Goal: Information Seeking & Learning: Learn about a topic

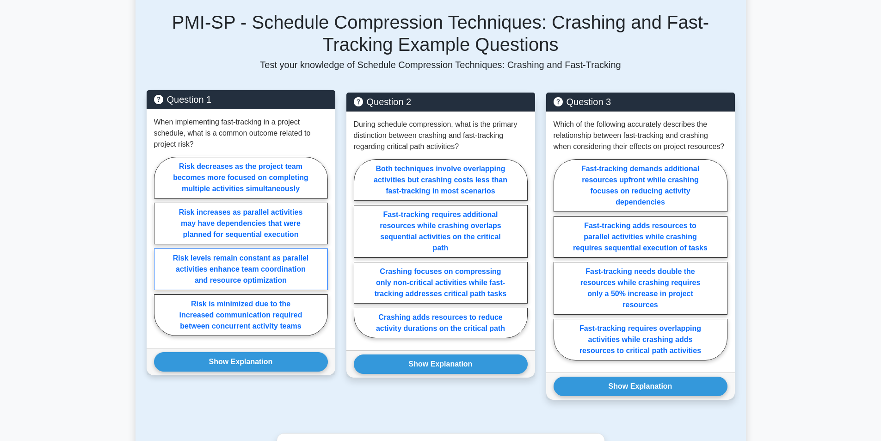
scroll to position [370, 0]
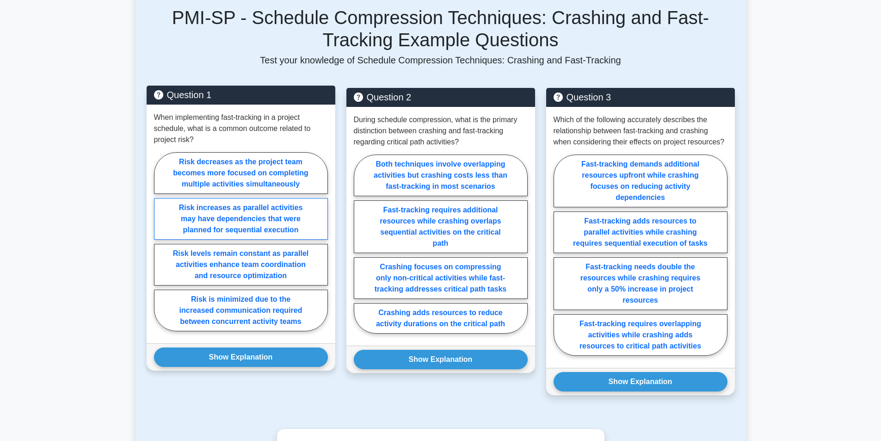
click at [227, 215] on label "Risk increases as parallel activities may have dependencies that were planned f…" at bounding box center [241, 219] width 174 height 42
click at [160, 241] on input "Risk increases as parallel activities may have dependencies that were planned f…" at bounding box center [157, 244] width 6 height 6
radio input "true"
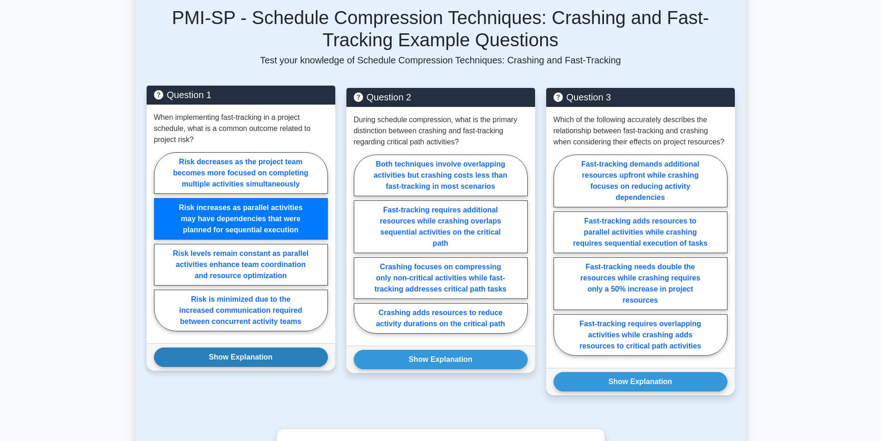
click at [229, 356] on button "Show Explanation" at bounding box center [241, 356] width 174 height 19
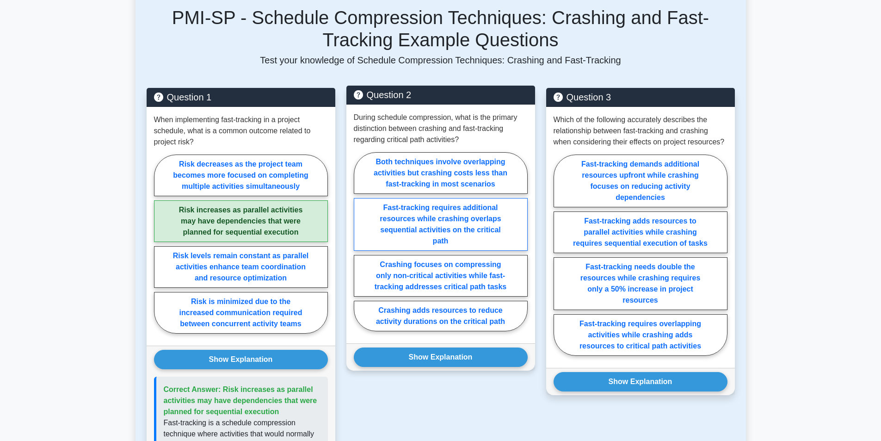
click at [410, 216] on label "Fast-tracking requires additional resources while crashing overlaps sequential …" at bounding box center [441, 224] width 174 height 53
click at [360, 241] on input "Fast-tracking requires additional resources while crashing overlaps sequential …" at bounding box center [357, 244] width 6 height 6
radio input "true"
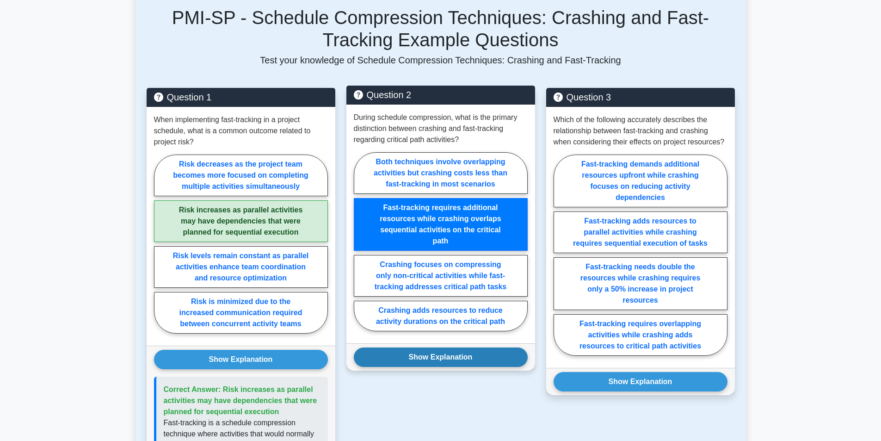
click at [430, 357] on button "Show Explanation" at bounding box center [441, 356] width 174 height 19
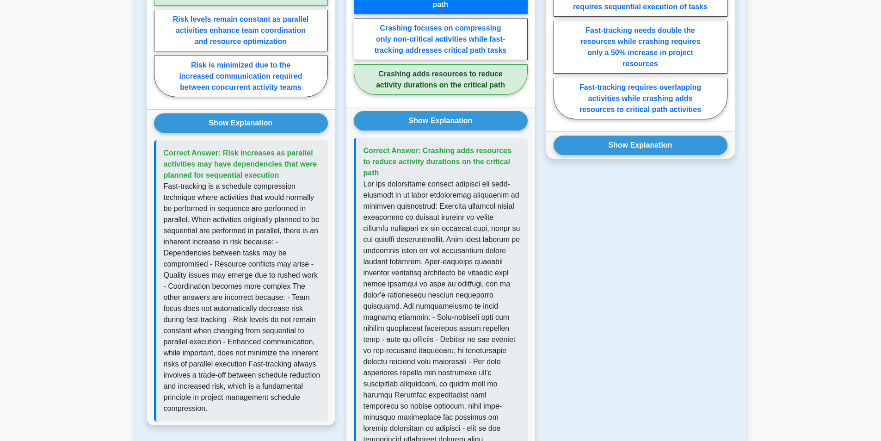
scroll to position [601, 0]
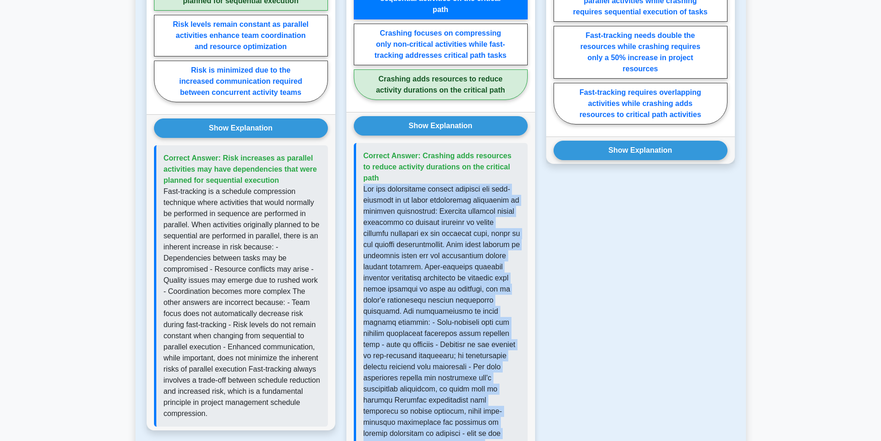
drag, startPoint x: 363, startPoint y: 177, endPoint x: 494, endPoint y: 430, distance: 285.0
click at [494, 430] on div "Correct Answer: Crashing adds resources to reduce activity durations on the cri…" at bounding box center [441, 306] width 174 height 326
copy p "The key distinction between crashing and fast-tracking is in their fundamental …"
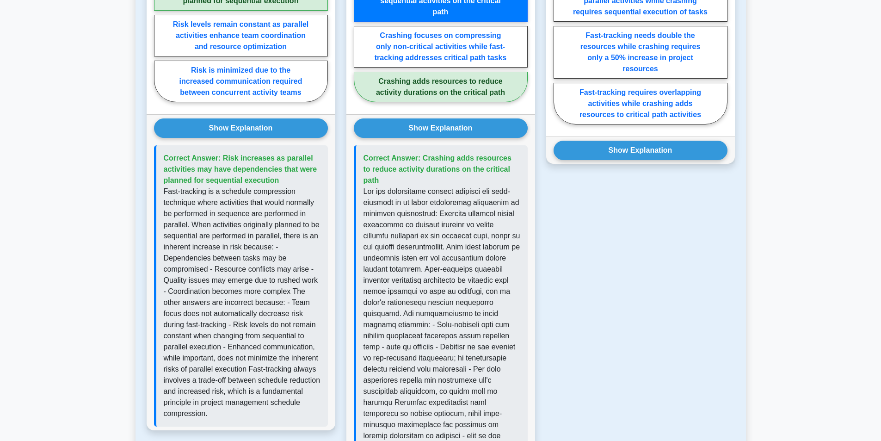
click at [827, 173] on main "Back to Critical Path Method (CPM) Schedule Compression Techniques: Crashing an…" at bounding box center [440, 149] width 881 height 1440
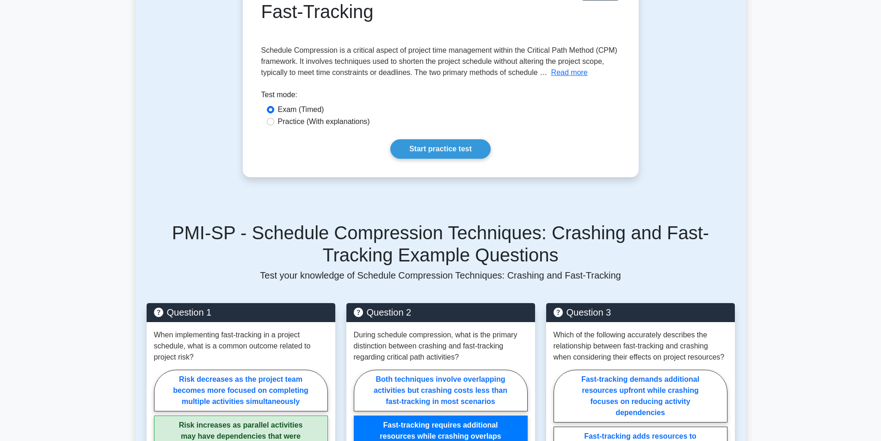
scroll to position [139, 0]
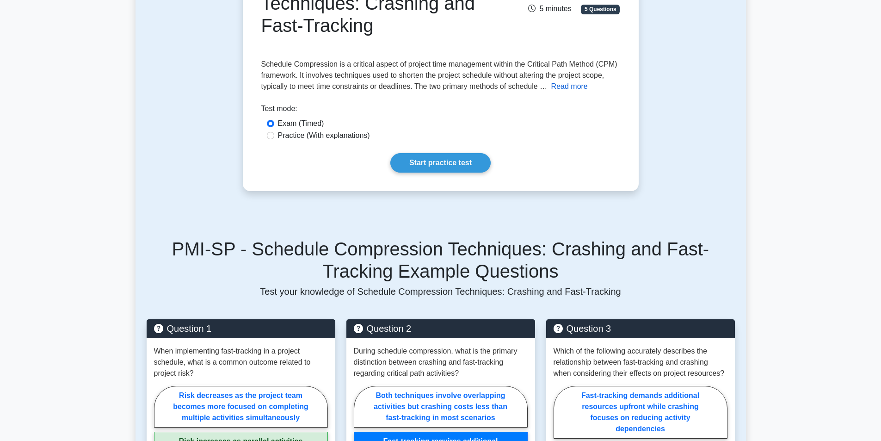
click at [577, 86] on button "Read more" at bounding box center [569, 86] width 37 height 11
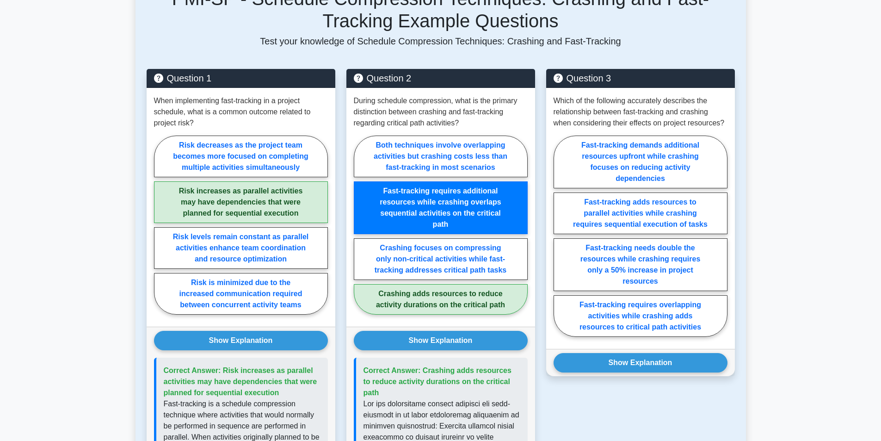
scroll to position [1988, 0]
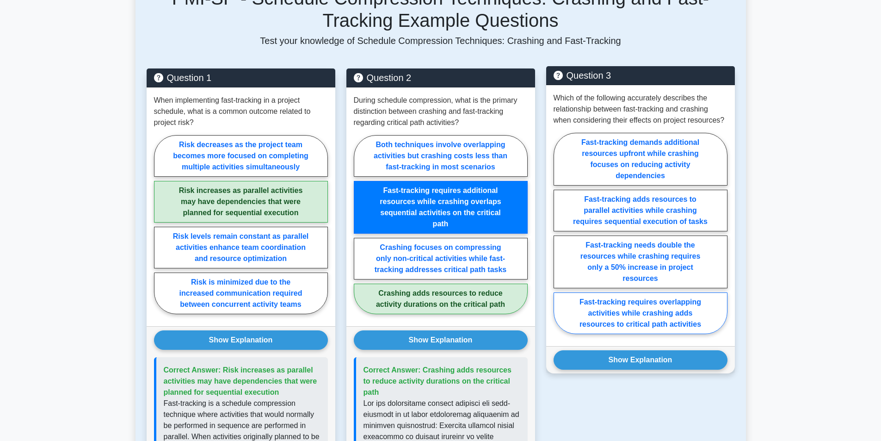
click at [647, 315] on label "Fast-tracking requires overlapping activities while crashing adds resources to …" at bounding box center [640, 313] width 174 height 42
click at [559, 239] on input "Fast-tracking requires overlapping activities while crashing adds resources to …" at bounding box center [556, 236] width 6 height 6
radio input "true"
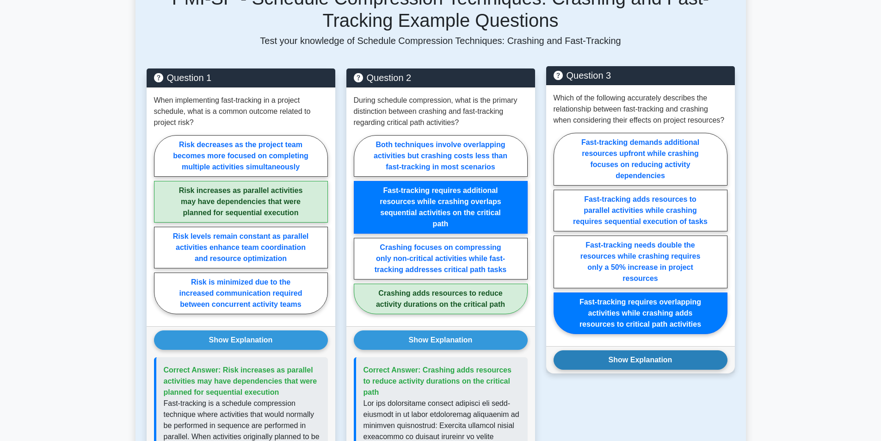
click at [636, 360] on button "Show Explanation" at bounding box center [640, 359] width 174 height 19
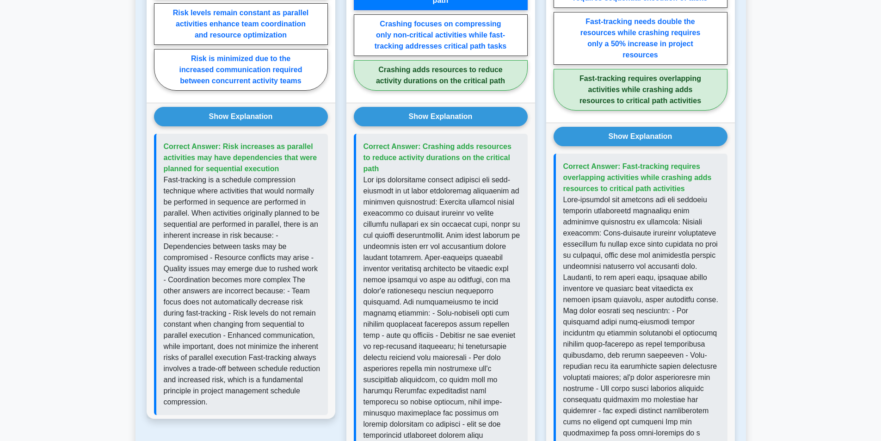
scroll to position [2266, 0]
